Goal: Find contact information: Find specific fact

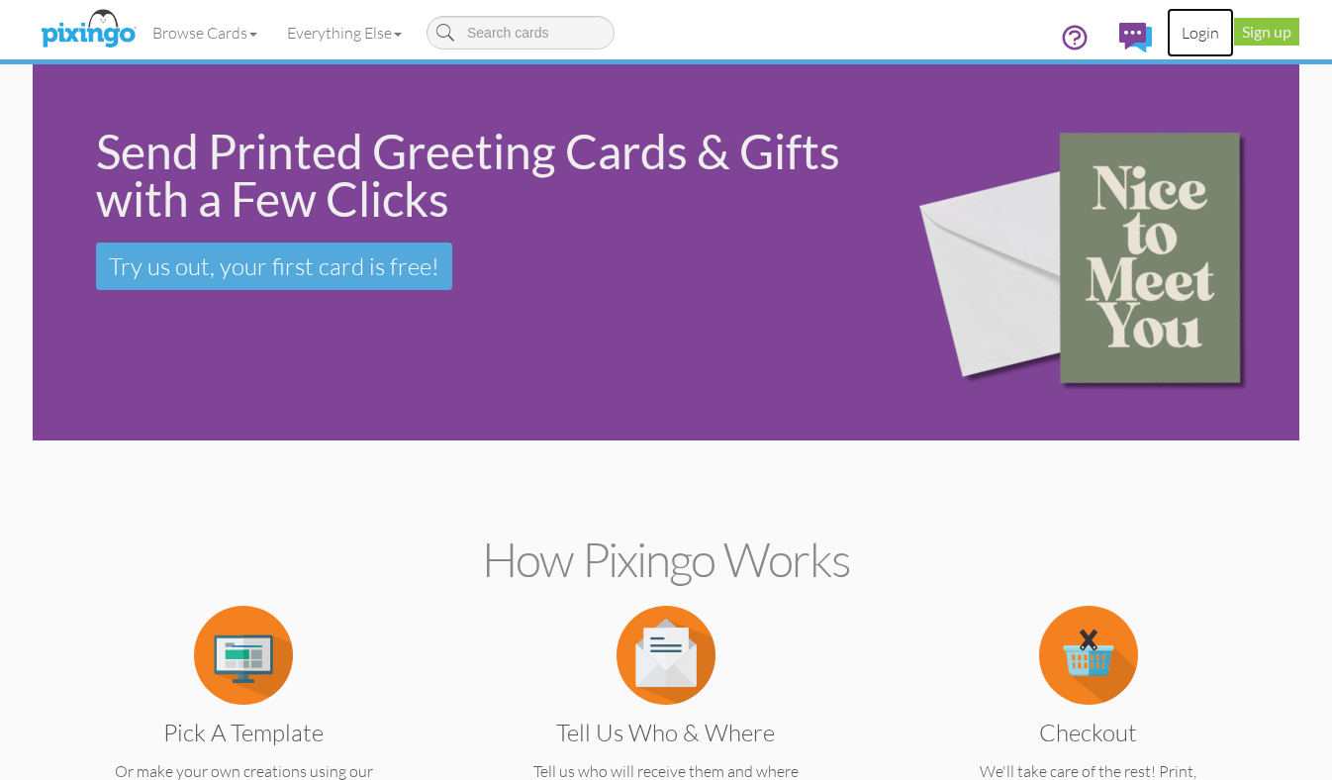
click at [1198, 39] on link "Login" at bounding box center [1200, 32] width 67 height 49
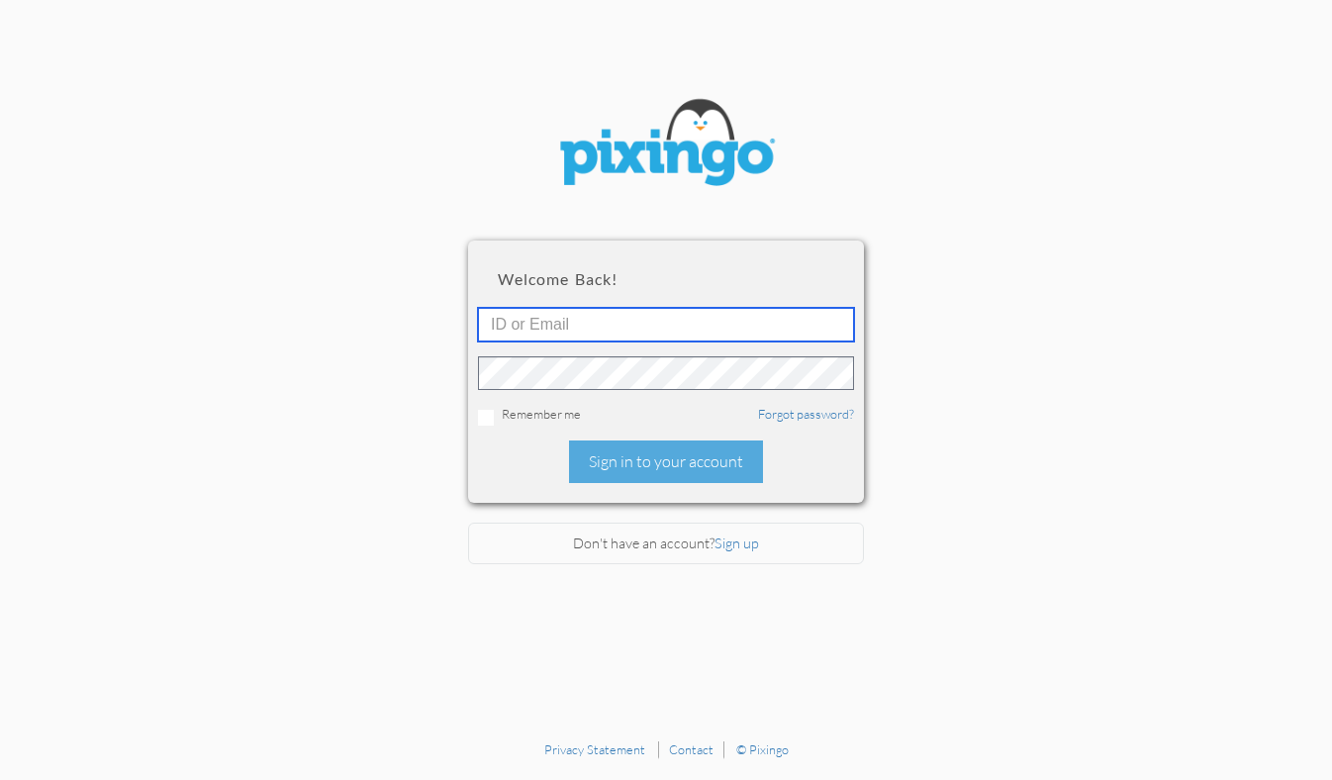
type input "1644"
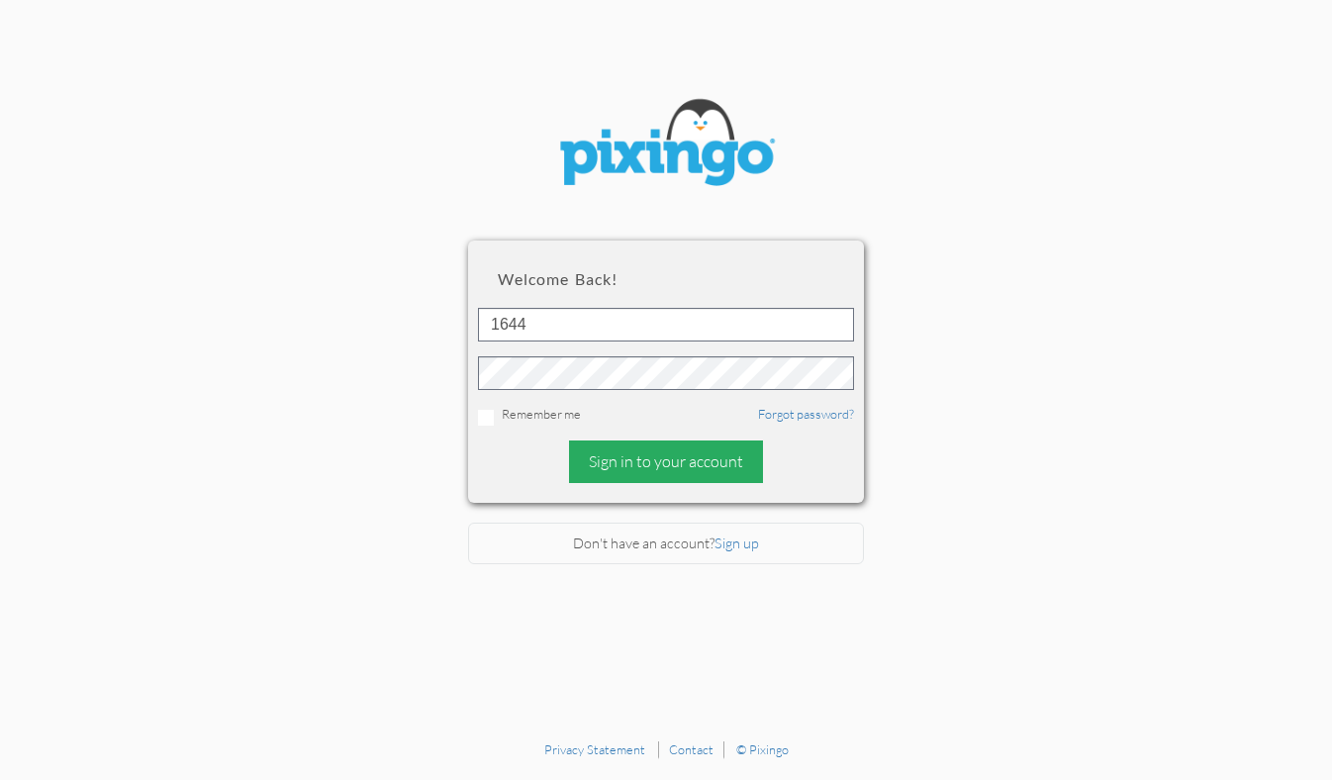
click at [633, 478] on div "Sign in to your account" at bounding box center [666, 461] width 194 height 43
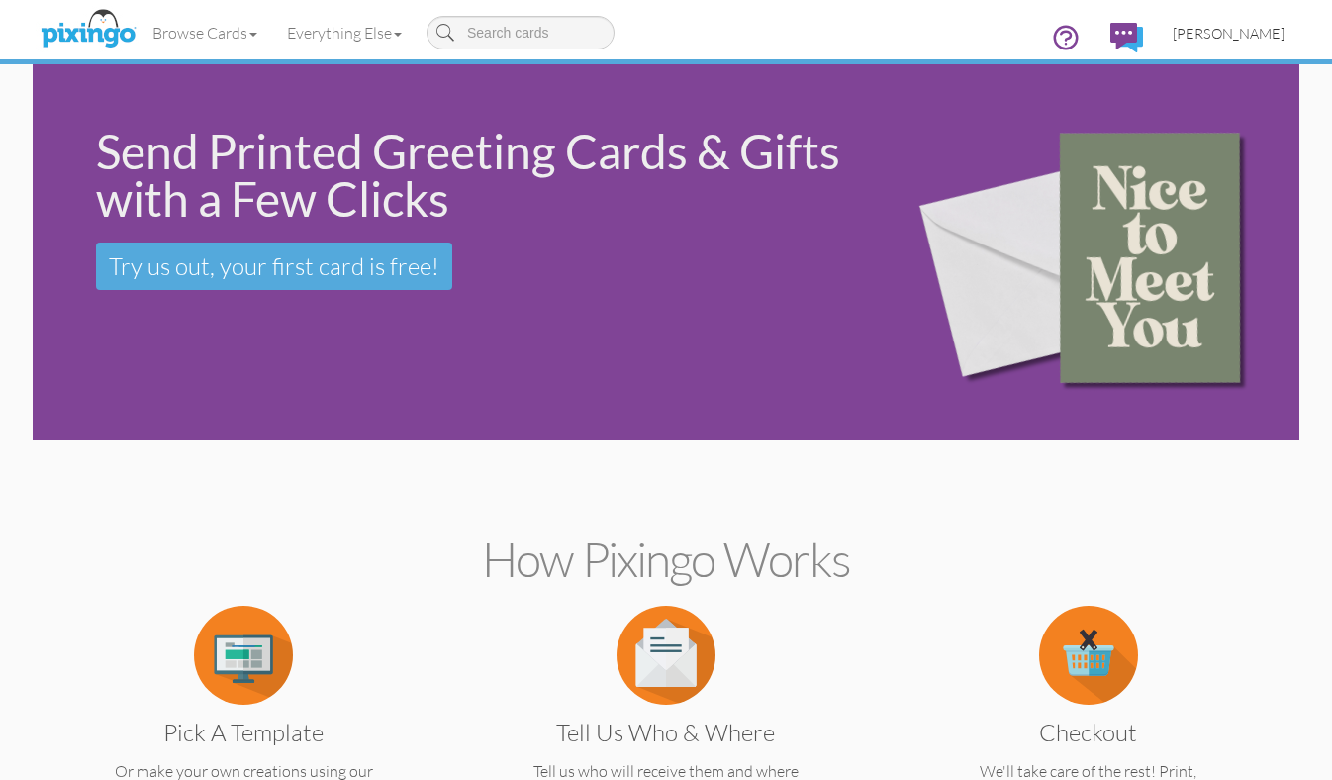
click at [1225, 35] on span "[PERSON_NAME]" at bounding box center [1229, 33] width 112 height 17
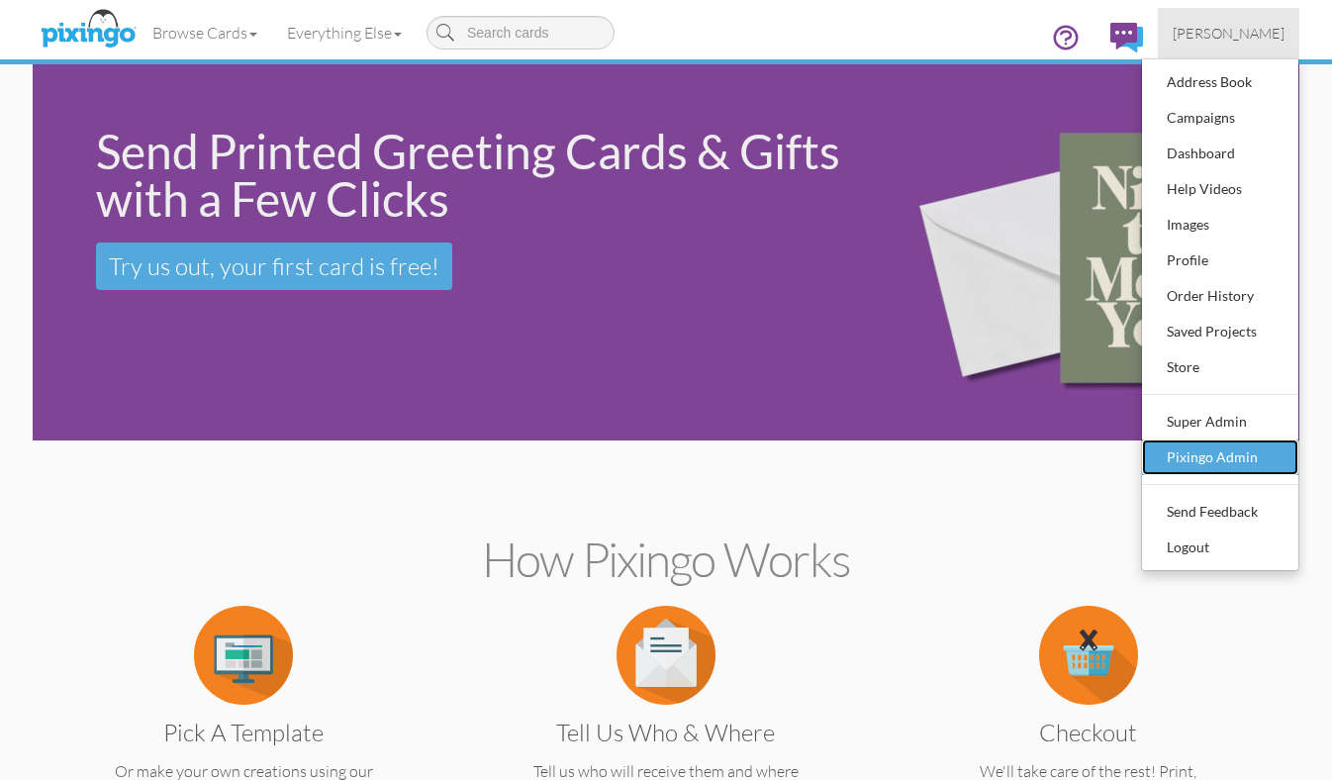
click at [1191, 467] on div "Pixingo Admin" at bounding box center [1220, 457] width 117 height 30
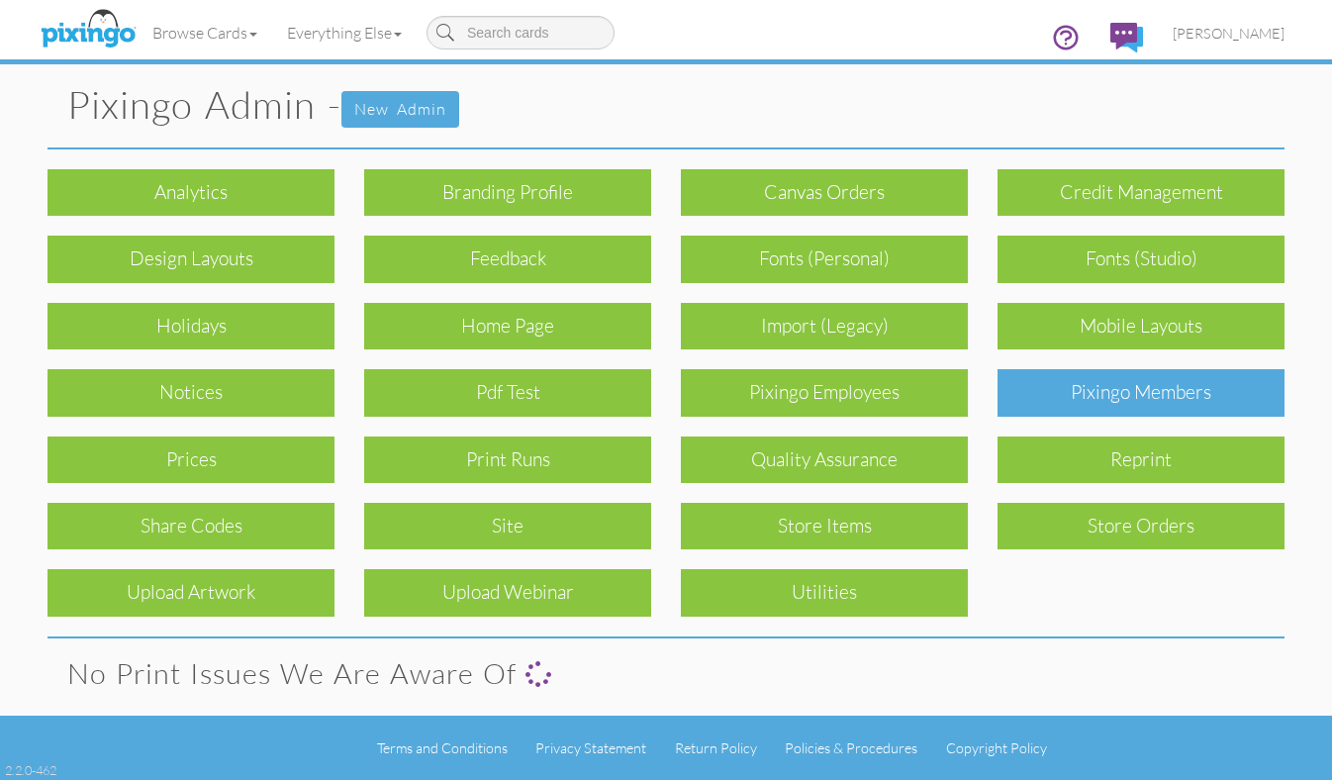
click at [1112, 393] on div "Pixingo Members" at bounding box center [1141, 392] width 287 height 47
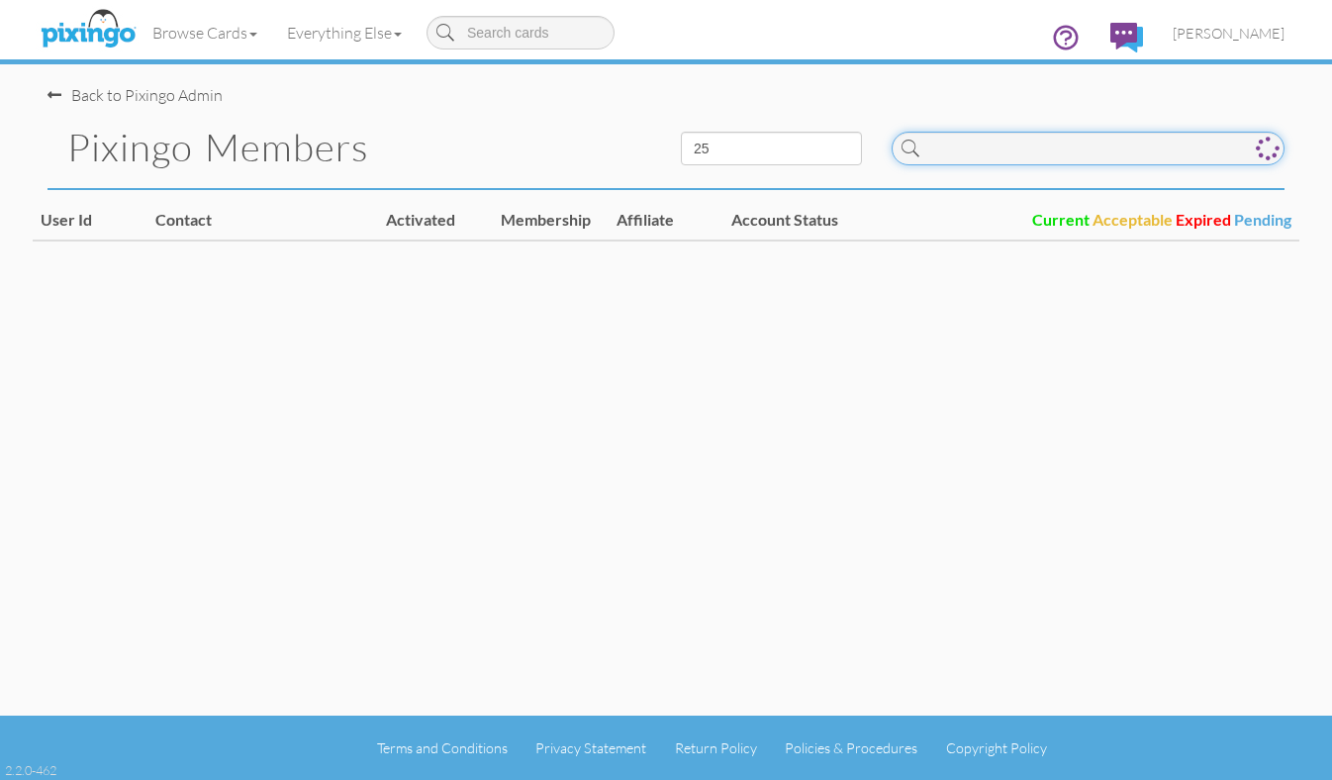
click at [985, 155] on input at bounding box center [1088, 149] width 393 height 34
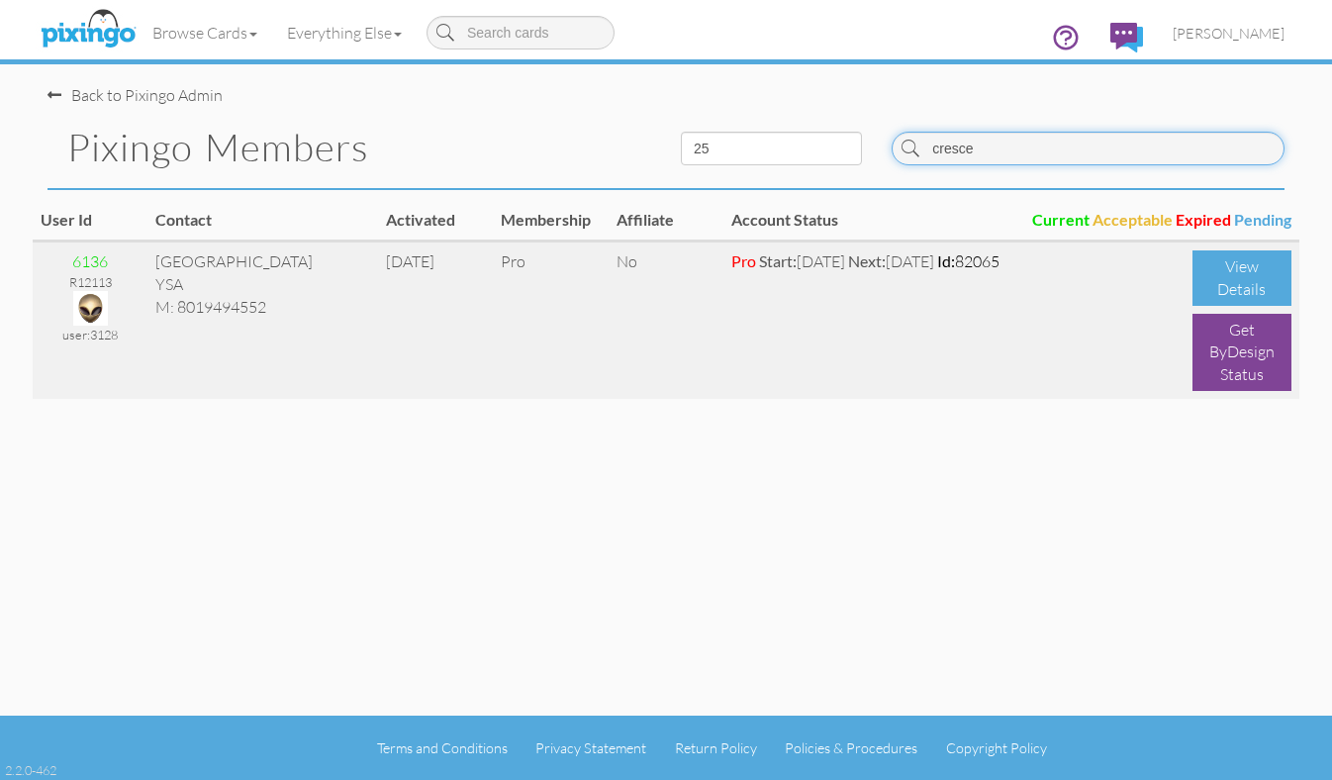
type input "cresce"
click at [83, 301] on img at bounding box center [90, 308] width 35 height 35
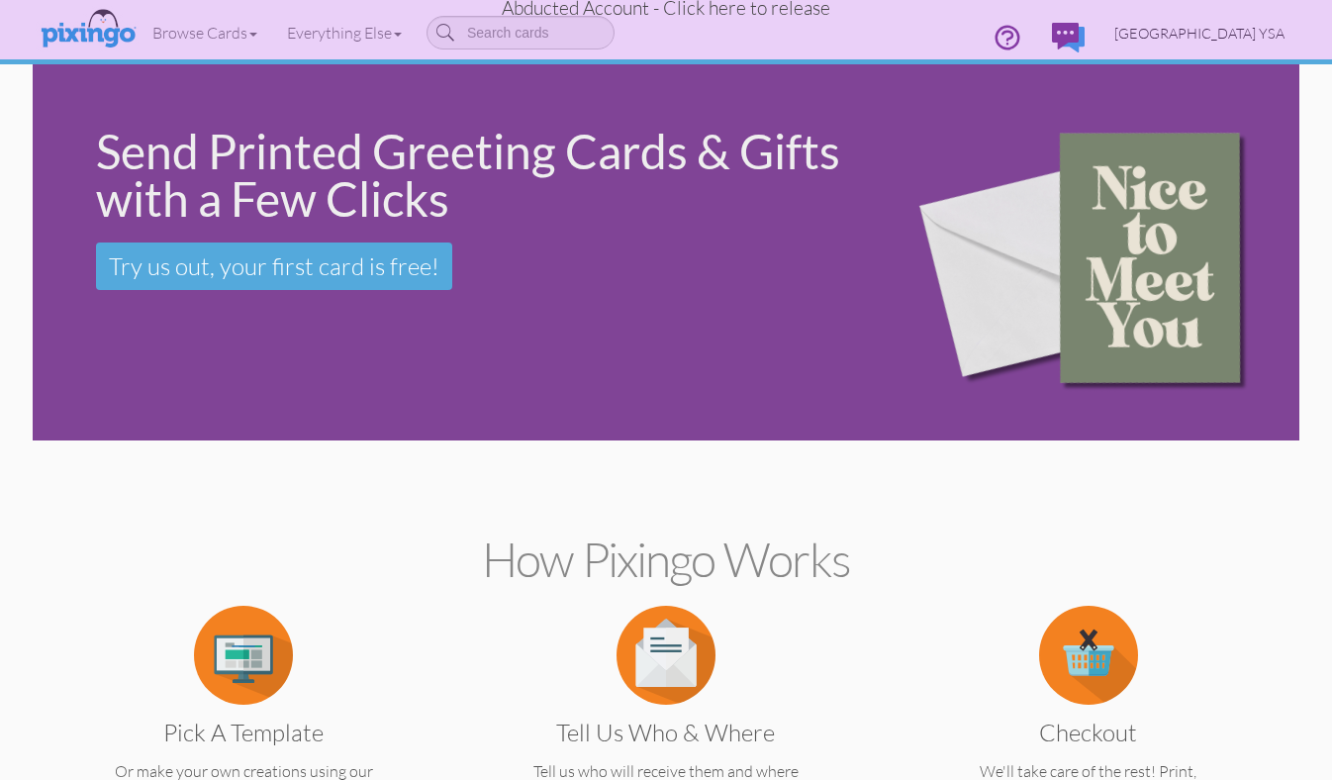
click at [1206, 39] on span "[GEOGRAPHIC_DATA] YSA" at bounding box center [1199, 33] width 170 height 17
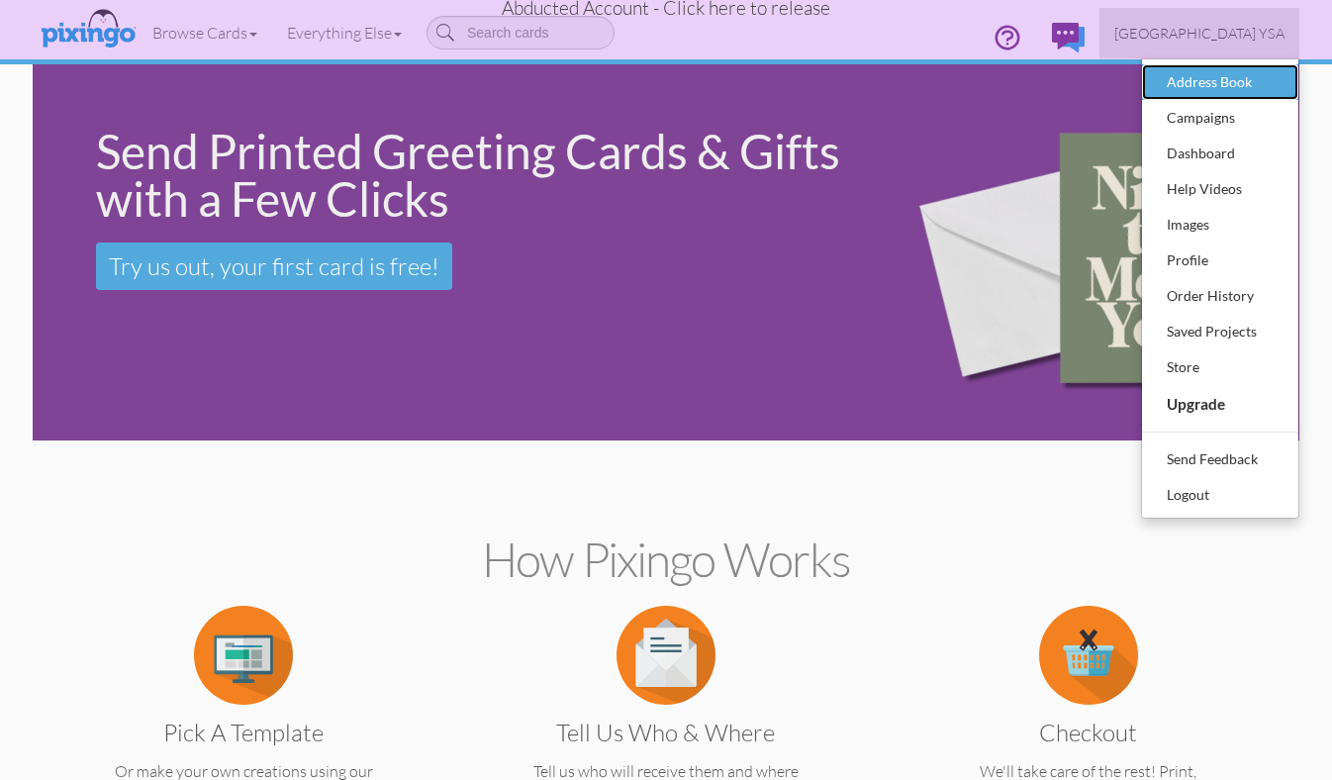
click at [1204, 82] on div "Address Book" at bounding box center [1220, 82] width 117 height 30
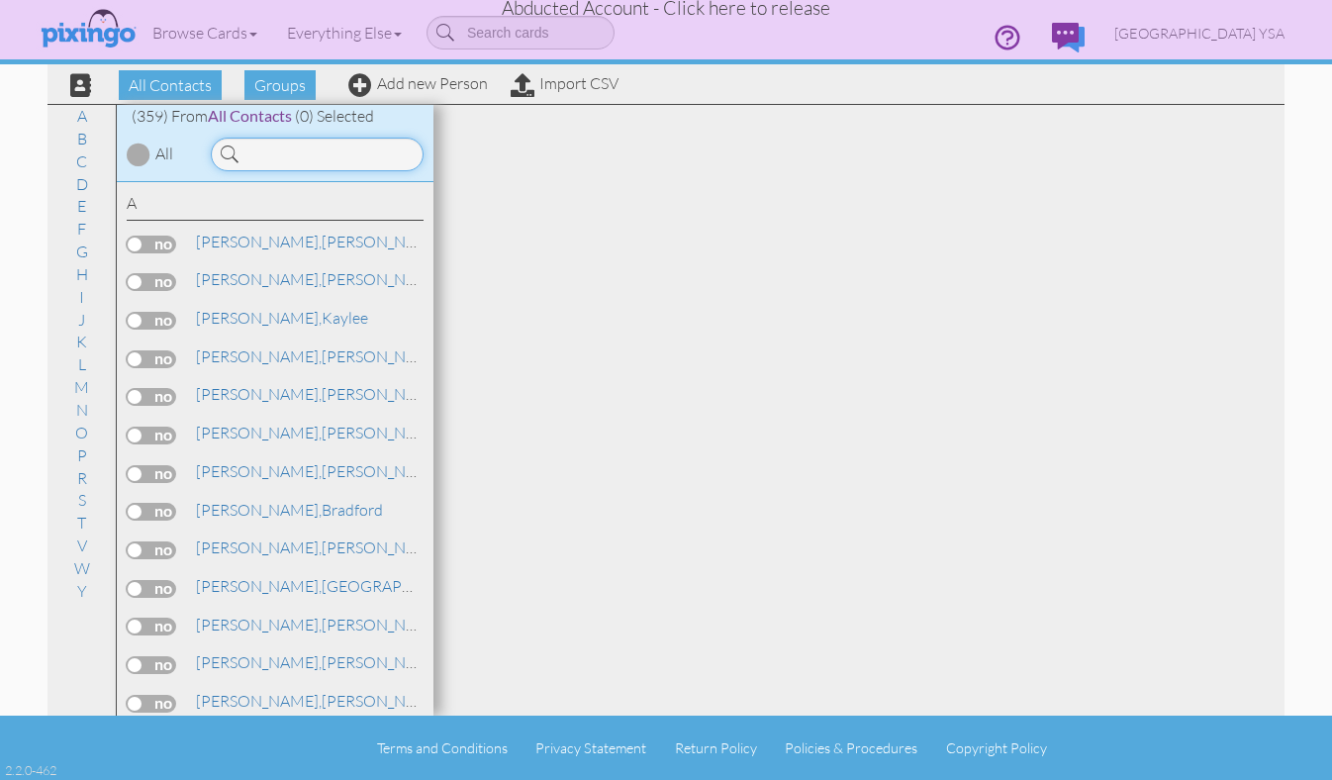
click at [251, 156] on input at bounding box center [317, 155] width 213 height 34
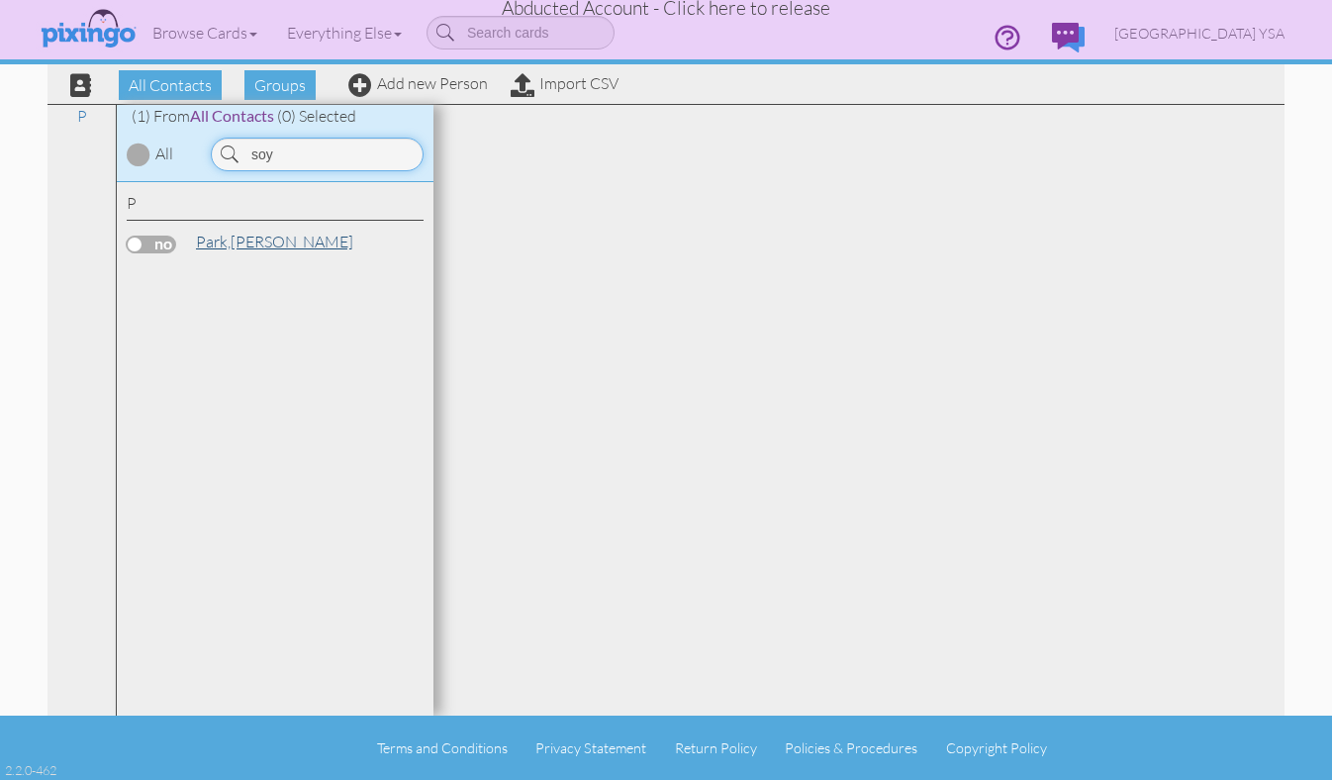
type input "soy"
click at [245, 238] on link "Park, Soyoung" at bounding box center [274, 242] width 161 height 24
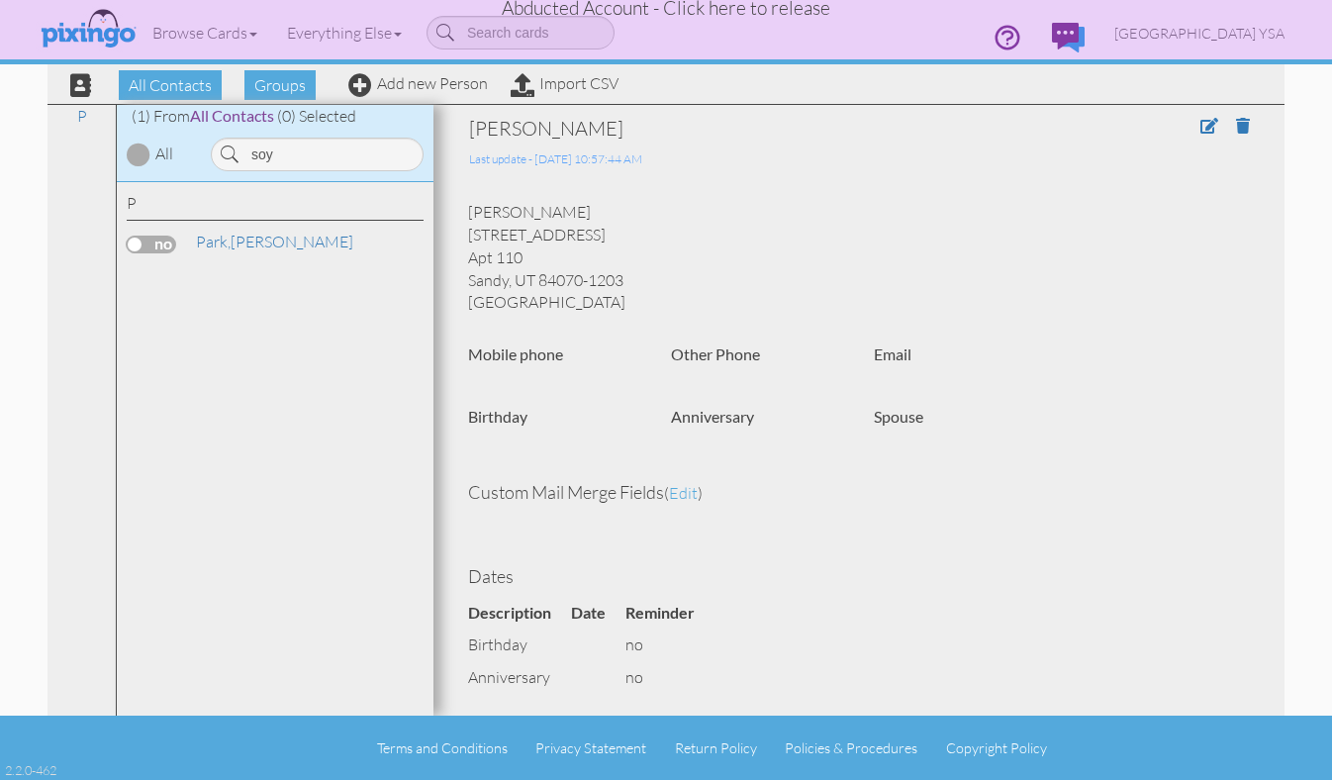
drag, startPoint x: 466, startPoint y: 232, endPoint x: 626, endPoint y: 243, distance: 160.8
click at [626, 243] on div "[PERSON_NAME] [STREET_ADDRESS]" at bounding box center [858, 257] width 811 height 113
copy div "[STREET_ADDRESS]"
drag, startPoint x: 469, startPoint y: 260, endPoint x: 543, endPoint y: 262, distance: 74.2
click at [543, 262] on div "[PERSON_NAME] [STREET_ADDRESS]" at bounding box center [858, 257] width 811 height 113
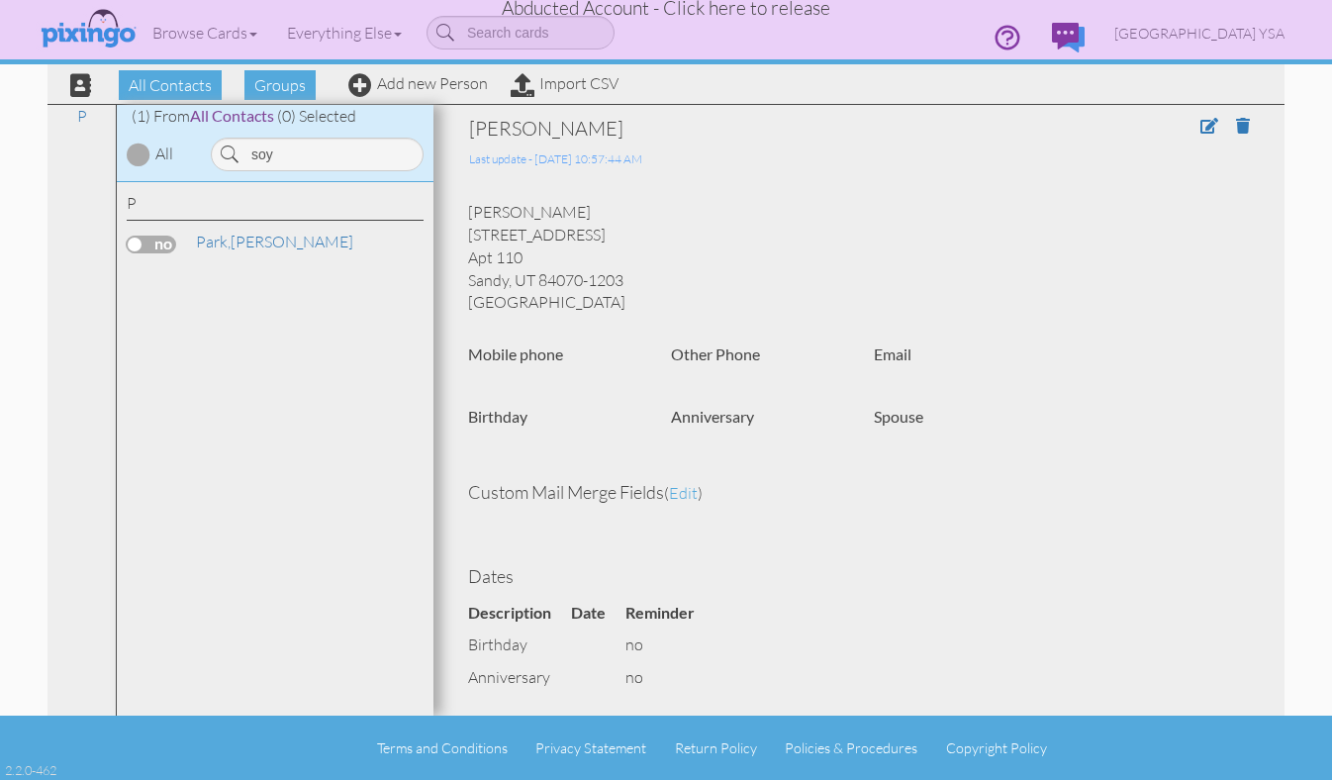
copy div "Apt 110"
drag, startPoint x: 469, startPoint y: 276, endPoint x: 637, endPoint y: 283, distance: 168.4
click at [637, 283] on div "[PERSON_NAME] [STREET_ADDRESS]" at bounding box center [858, 257] width 811 height 113
copy div "Sandy, UT 84070-1203"
click at [284, 381] on div "P Park, [GEOGRAPHIC_DATA]" at bounding box center [275, 449] width 317 height 534
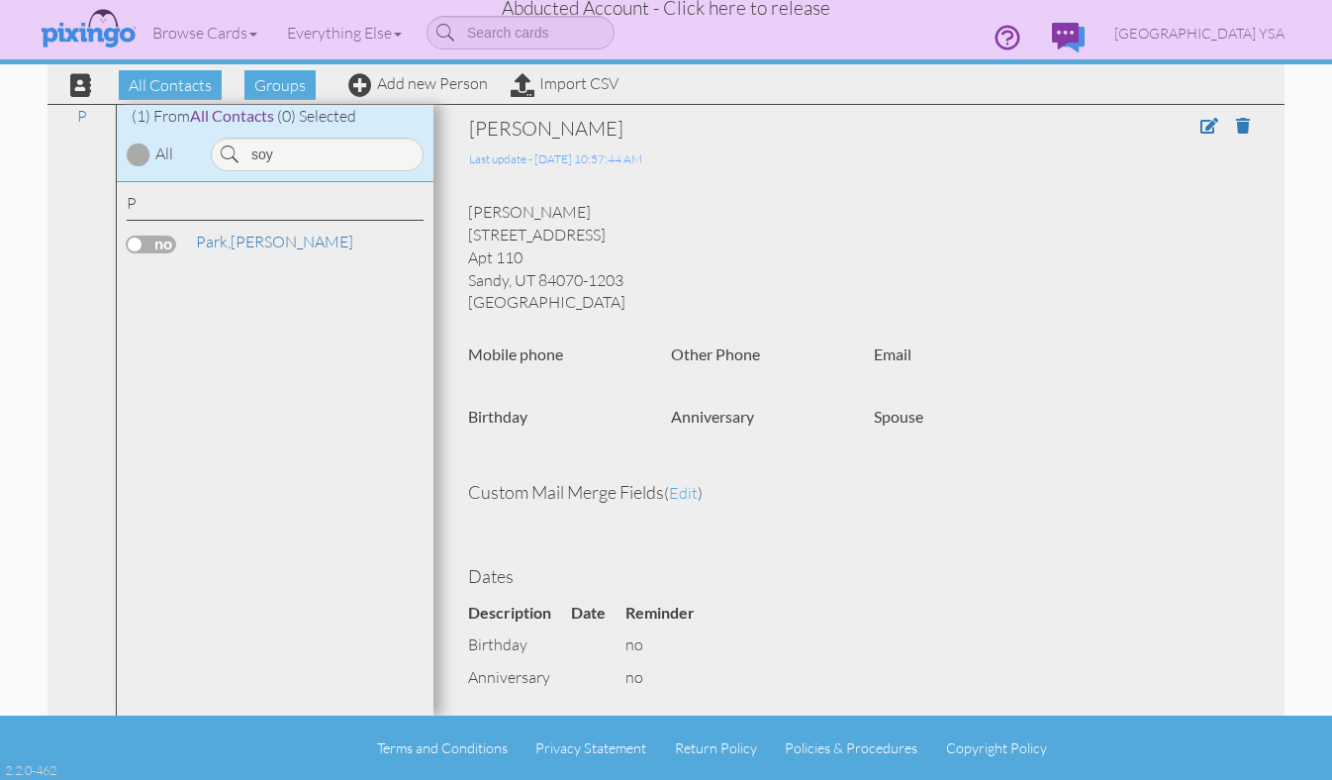
click at [723, 15] on span "Abducted Account - Click here to release" at bounding box center [666, 8] width 329 height 24
